Goal: Book appointment/travel/reservation

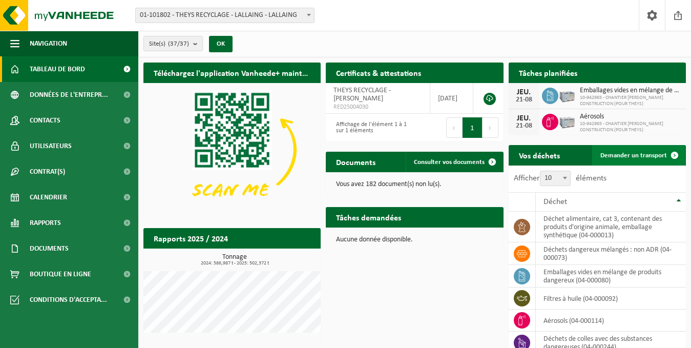
click at [635, 159] on link "Demander un transport" at bounding box center [638, 155] width 93 height 20
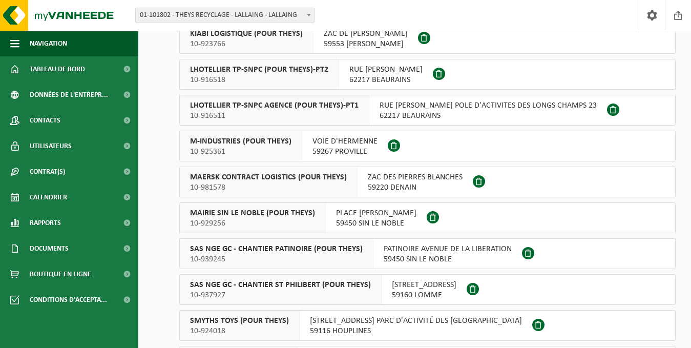
scroll to position [1115, 0]
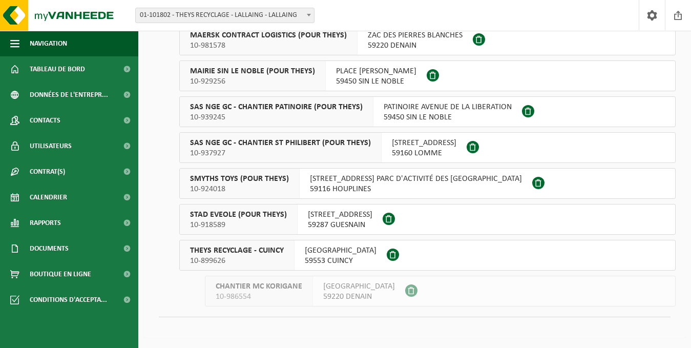
click at [247, 256] on span "10-899626" at bounding box center [237, 261] width 94 height 10
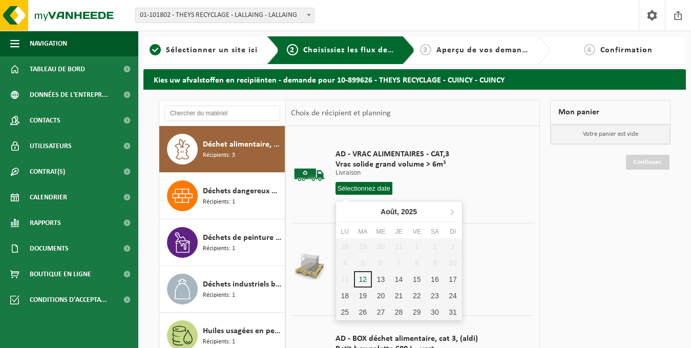
click at [372, 188] on input "text" at bounding box center [364, 188] width 57 height 13
click at [398, 277] on div "14" at bounding box center [399, 279] width 18 height 16
type input "à partir de 2025-08-14"
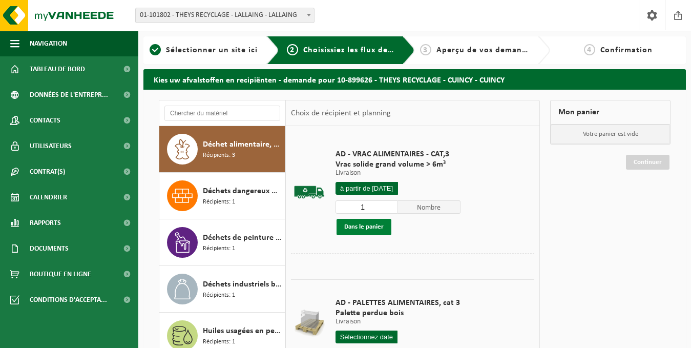
click at [360, 222] on button "Dans le panier" at bounding box center [364, 227] width 55 height 16
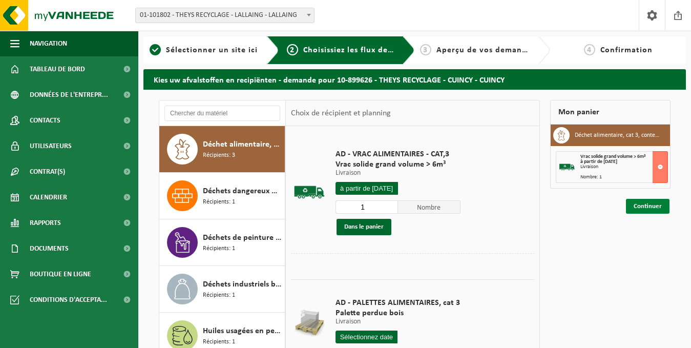
click at [653, 206] on link "Continuer" at bounding box center [648, 206] width 44 height 15
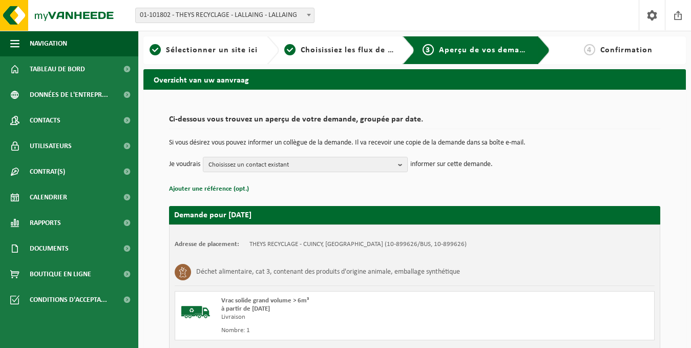
scroll to position [125, 0]
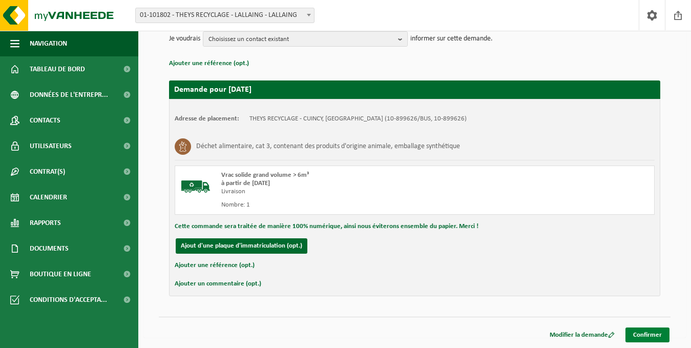
click at [645, 329] on link "Confirmer" at bounding box center [647, 334] width 44 height 15
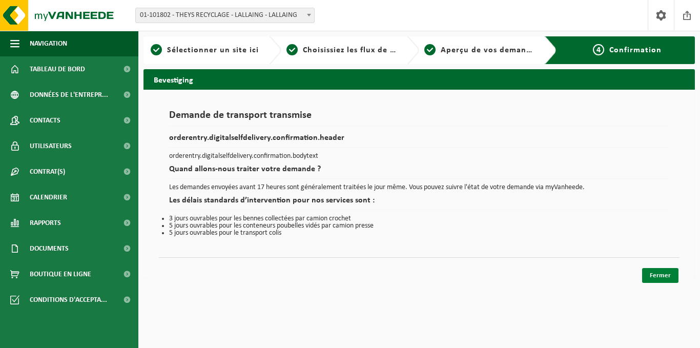
click at [665, 275] on link "Fermer" at bounding box center [660, 275] width 36 height 15
